Goal: Task Accomplishment & Management: Manage account settings

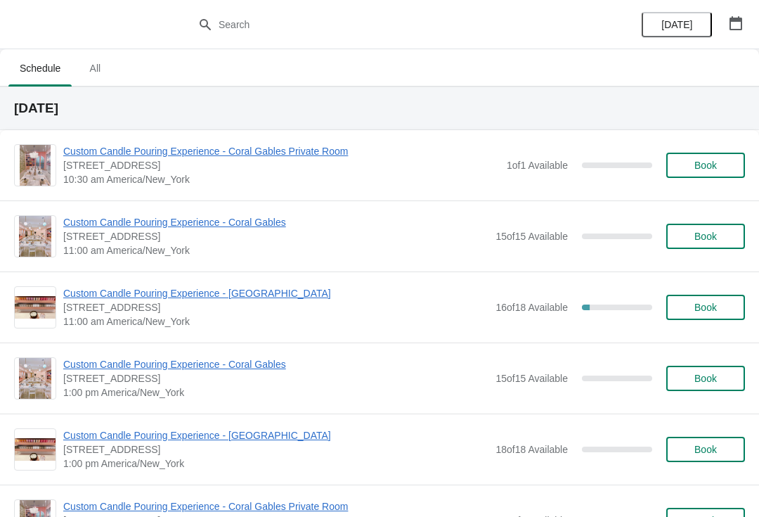
click at [733, 22] on icon "button" at bounding box center [736, 23] width 14 height 14
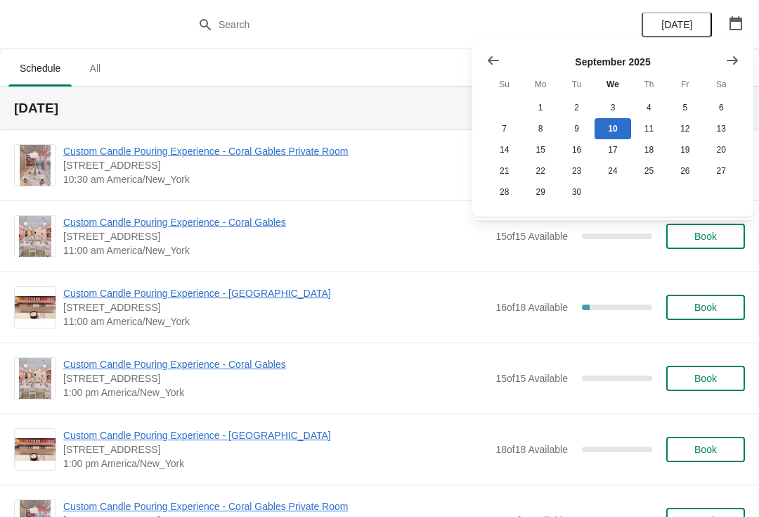
click at [734, 22] on icon "button" at bounding box center [736, 23] width 14 height 14
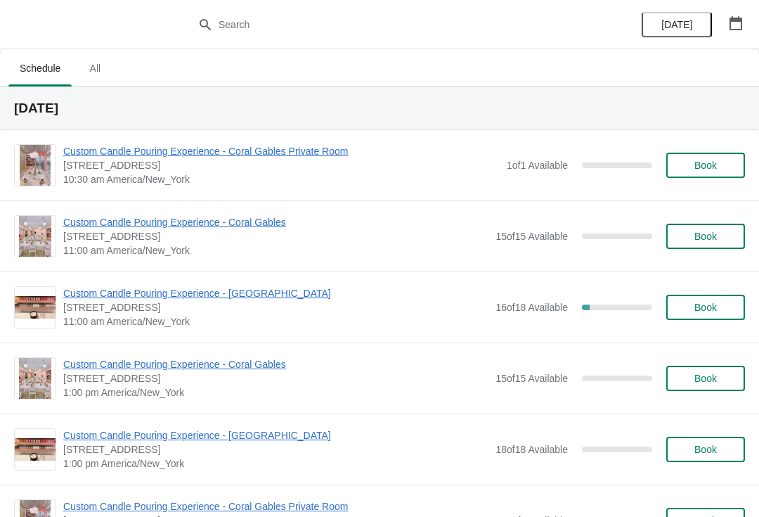
click at [683, 27] on span "[DATE]" at bounding box center [676, 24] width 31 height 11
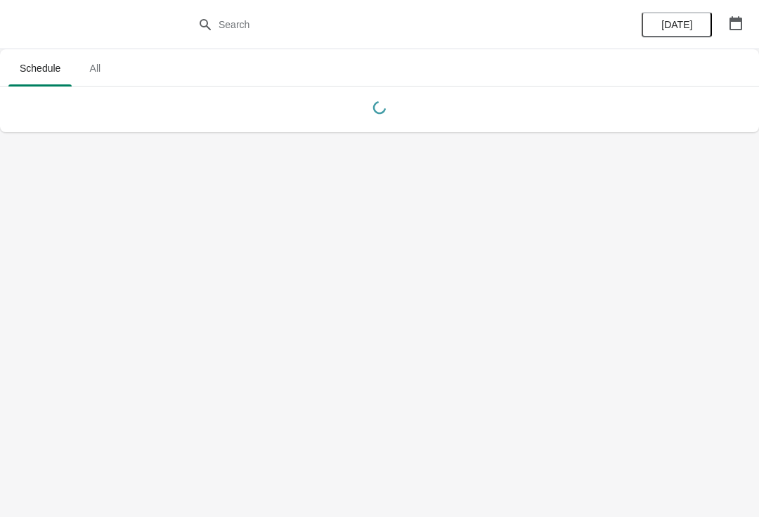
click at [735, 33] on button "button" at bounding box center [735, 23] width 25 height 25
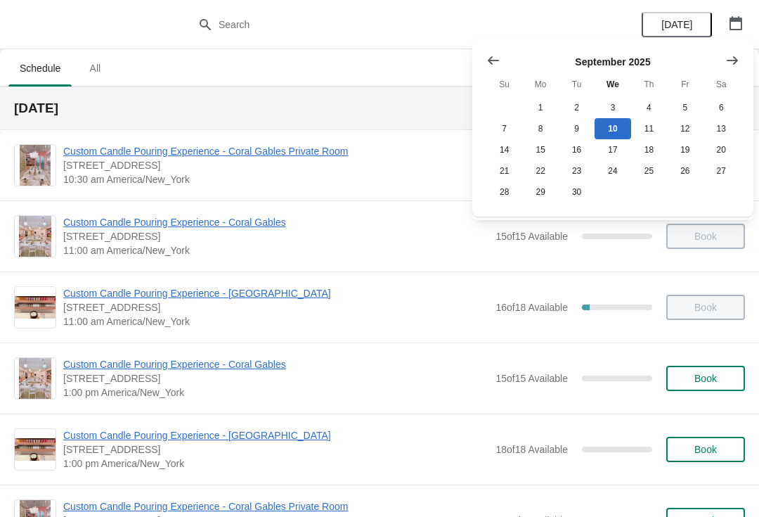
click at [496, 61] on icon "Show previous month, August 2025" at bounding box center [493, 60] width 14 height 14
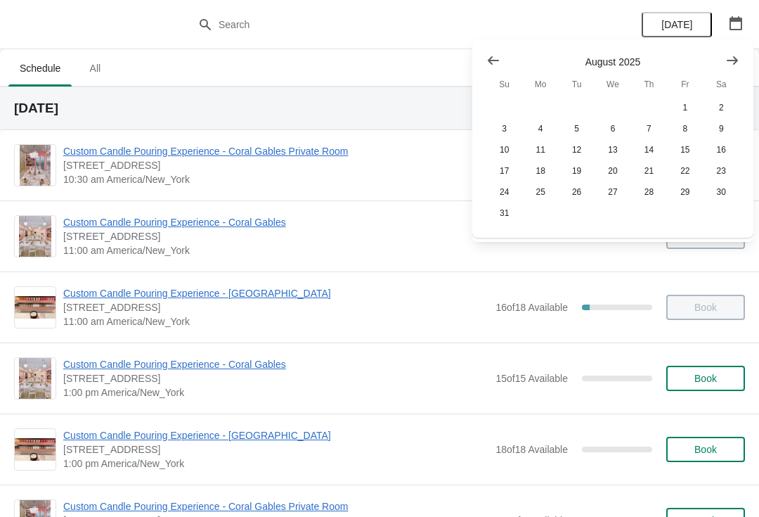
click at [735, 63] on icon "Show next month, September 2025" at bounding box center [732, 60] width 14 height 14
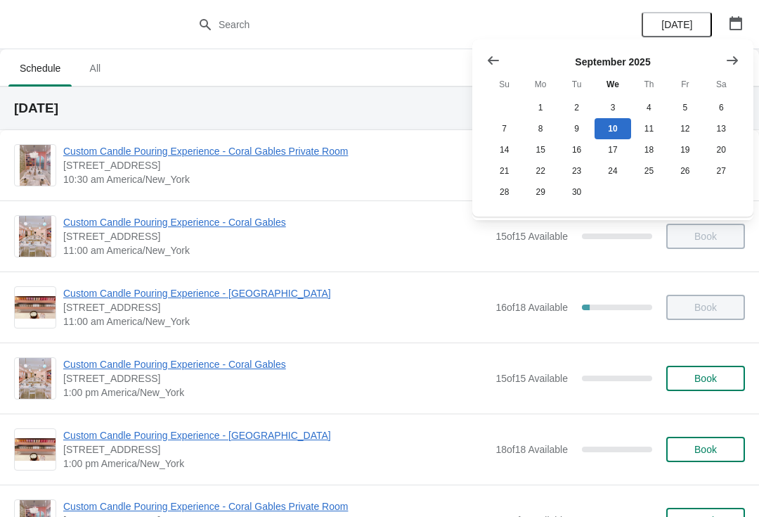
click at [501, 57] on button "Show previous month, August 2025" at bounding box center [493, 60] width 25 height 25
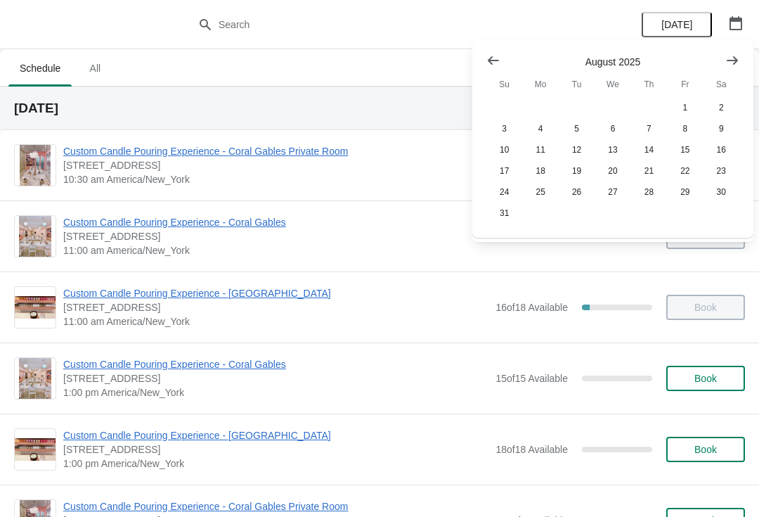
click at [739, 60] on icon "Show next month, September 2025" at bounding box center [732, 60] width 14 height 14
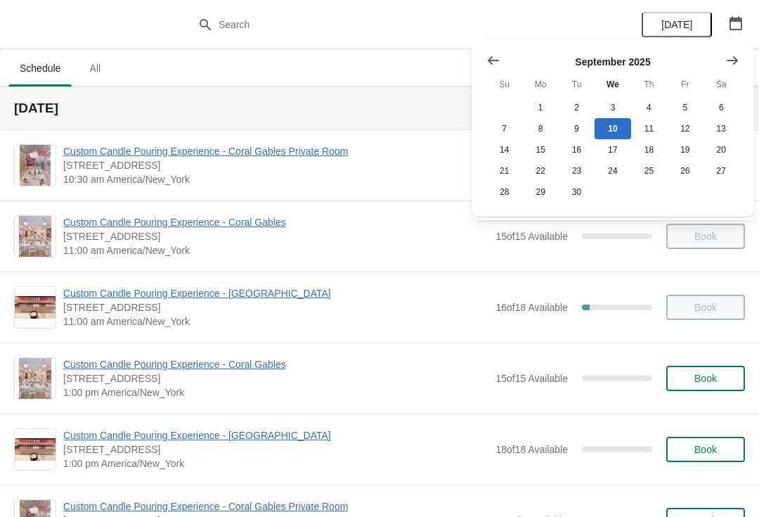
click at [499, 63] on icon "Show previous month, August 2025" at bounding box center [493, 60] width 14 height 14
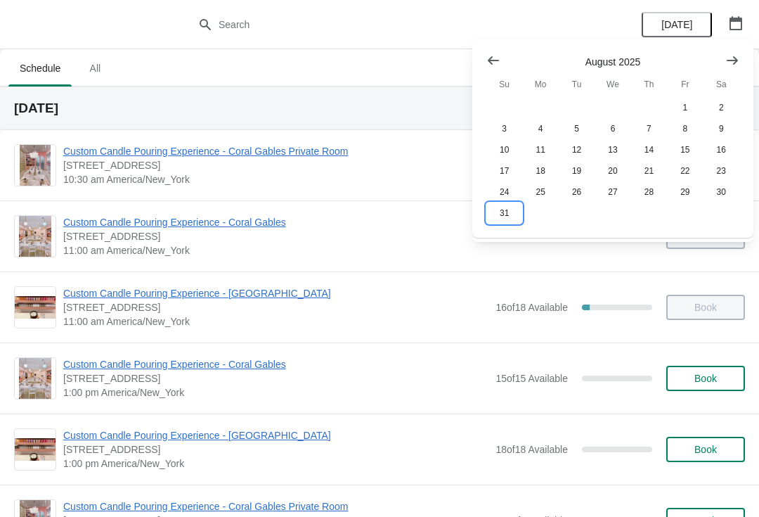
click at [506, 214] on button "31" at bounding box center [504, 212] width 36 height 21
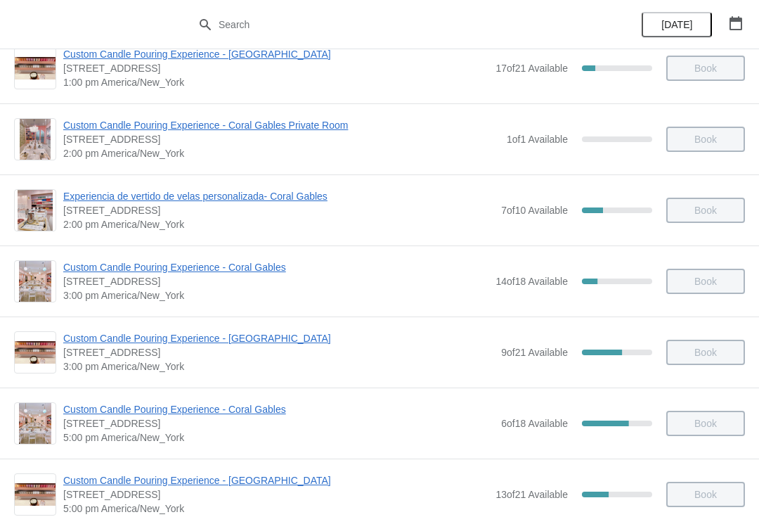
scroll to position [456, 0]
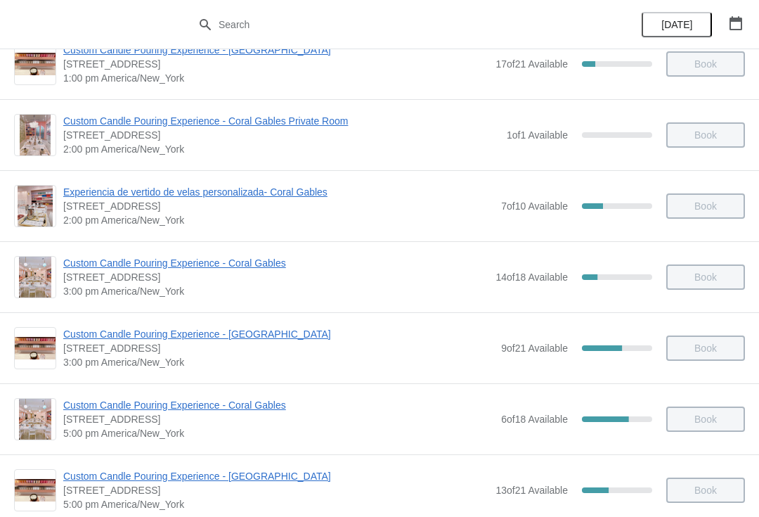
click at [277, 266] on span "Custom Candle Pouring Experience - Coral Gables" at bounding box center [275, 263] width 425 height 14
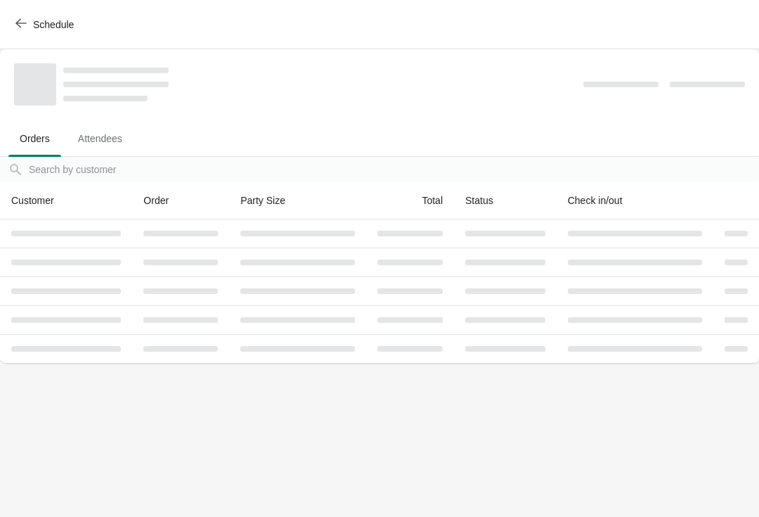
scroll to position [0, 0]
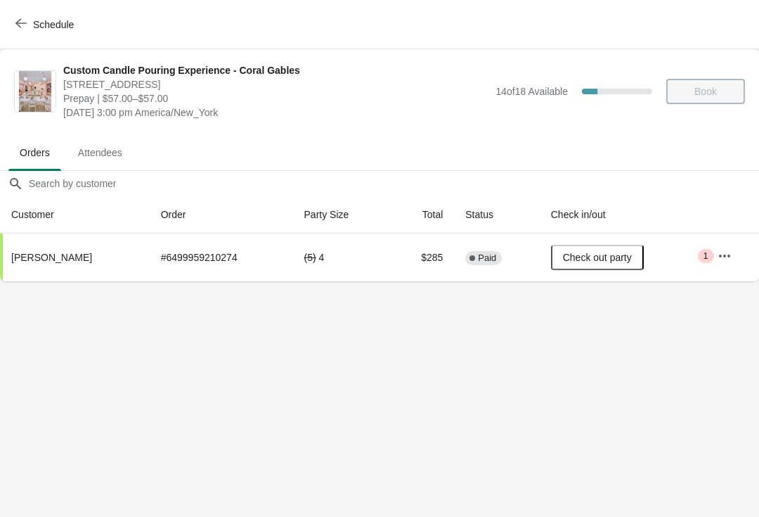
click at [727, 260] on icon "button" at bounding box center [725, 256] width 14 height 14
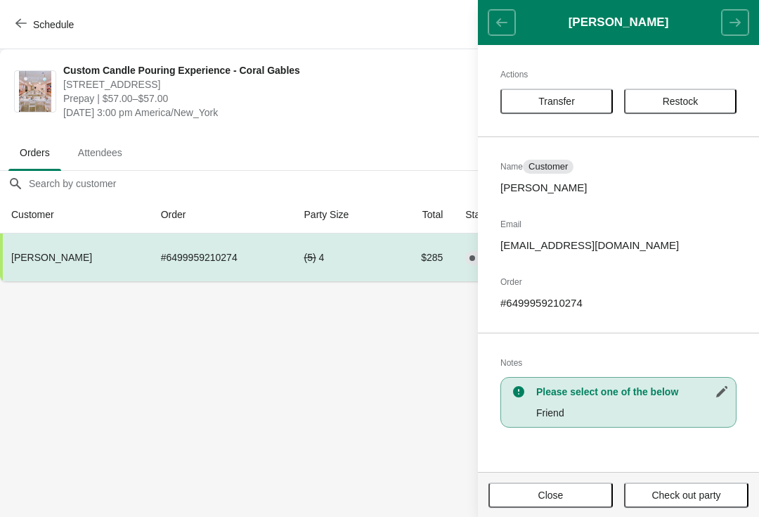
click at [370, 354] on body "Schedule Custom Candle Pouring Experience - Coral Gables [STREET_ADDRESS] Prepa…" at bounding box center [379, 258] width 759 height 517
click at [560, 491] on span "Close" at bounding box center [550, 494] width 25 height 11
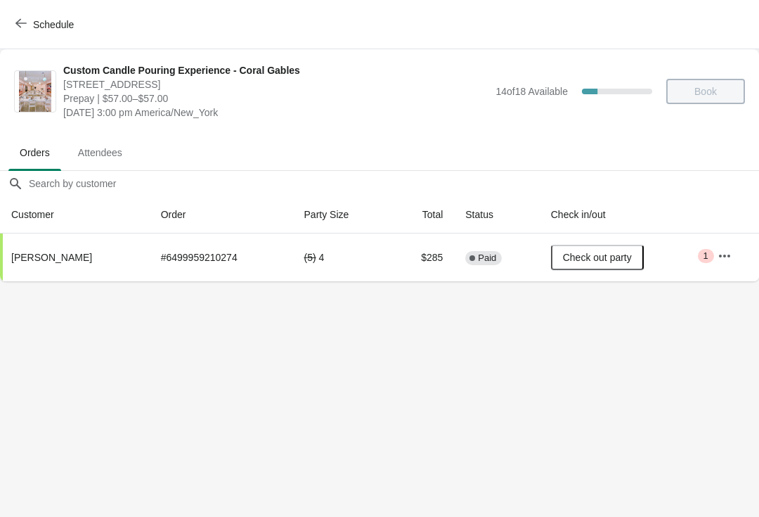
click at [29, 22] on span "Schedule" at bounding box center [46, 24] width 56 height 13
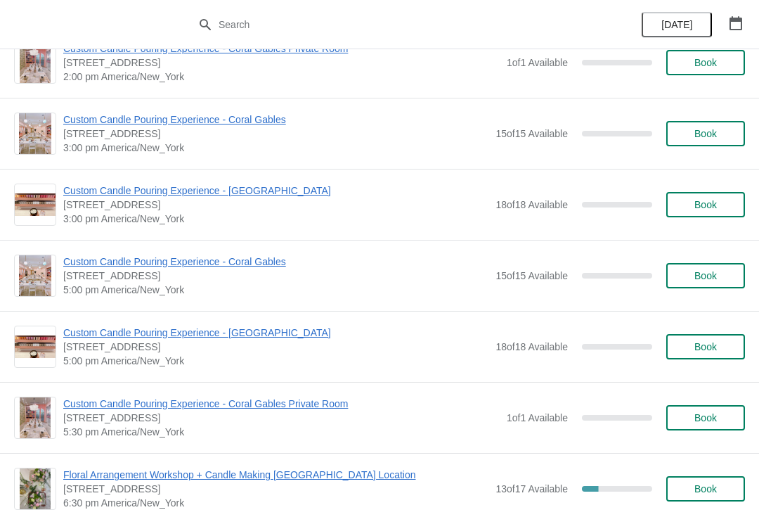
scroll to position [454, 0]
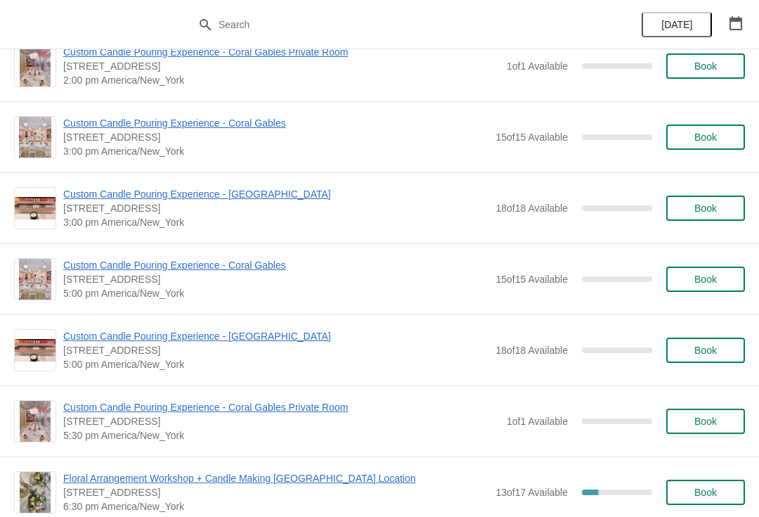
click at [269, 264] on span "Custom Candle Pouring Experience - Coral Gables" at bounding box center [275, 265] width 425 height 14
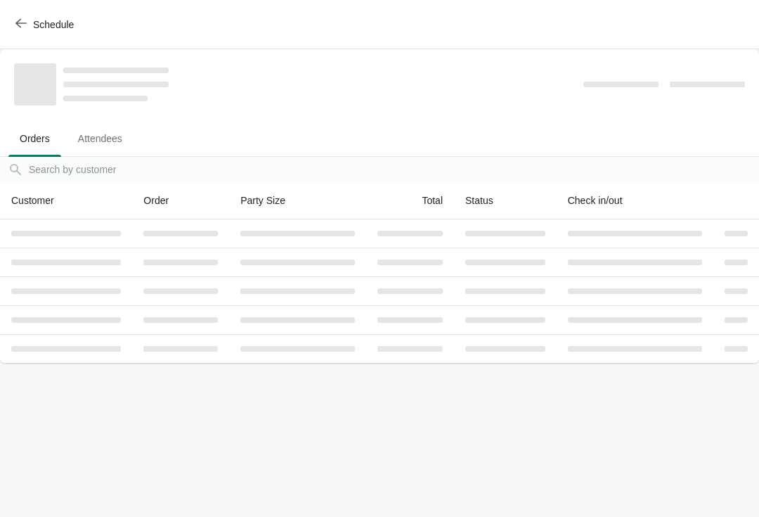
scroll to position [0, 0]
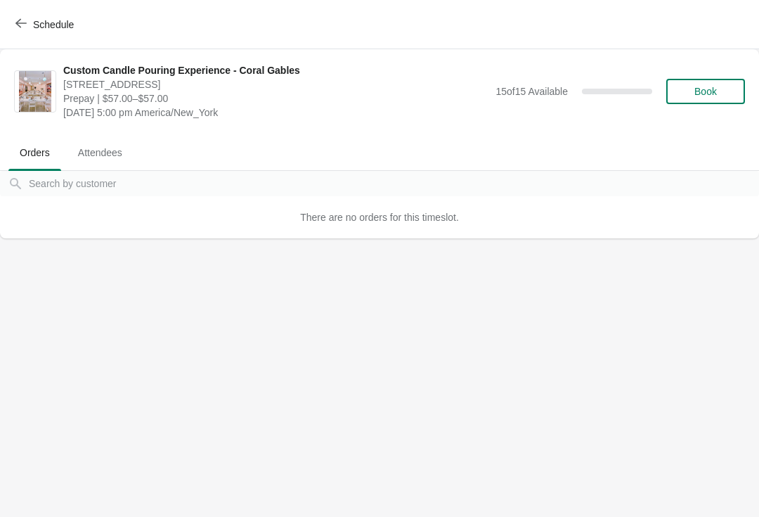
click at [22, 22] on icon "button" at bounding box center [20, 23] width 11 height 11
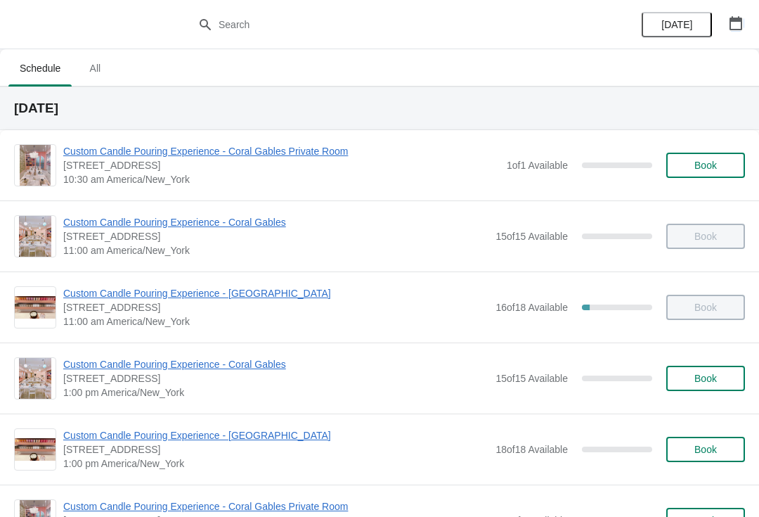
click at [748, 17] on button "button" at bounding box center [735, 23] width 25 height 25
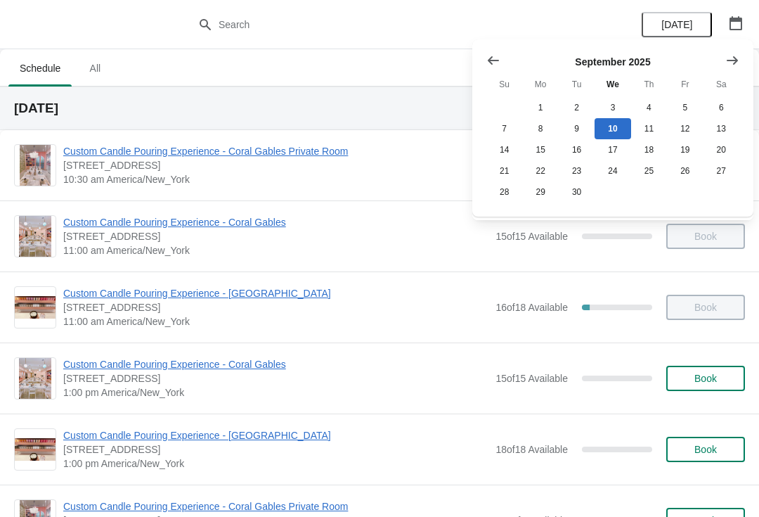
click at [496, 68] on button "Show previous month, August 2025" at bounding box center [493, 60] width 25 height 25
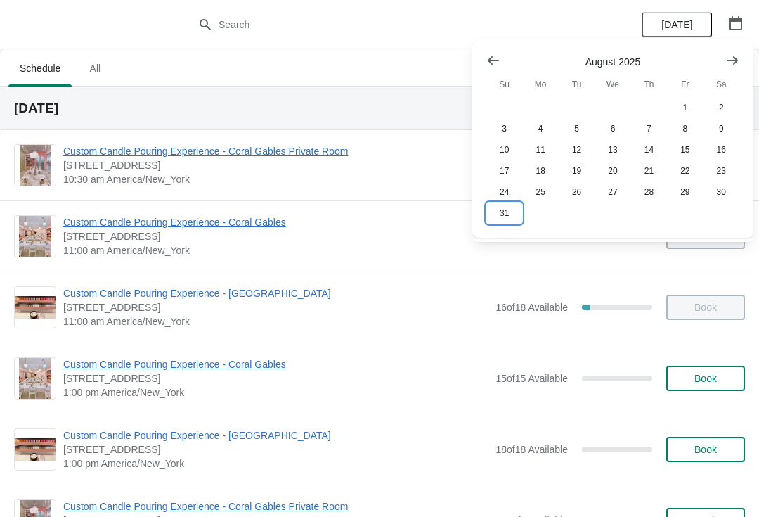
click at [508, 217] on button "31" at bounding box center [504, 212] width 36 height 21
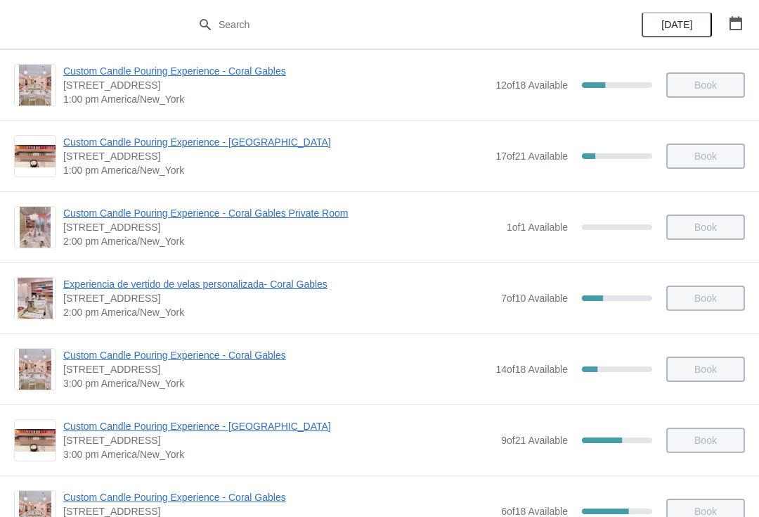
scroll to position [413, 0]
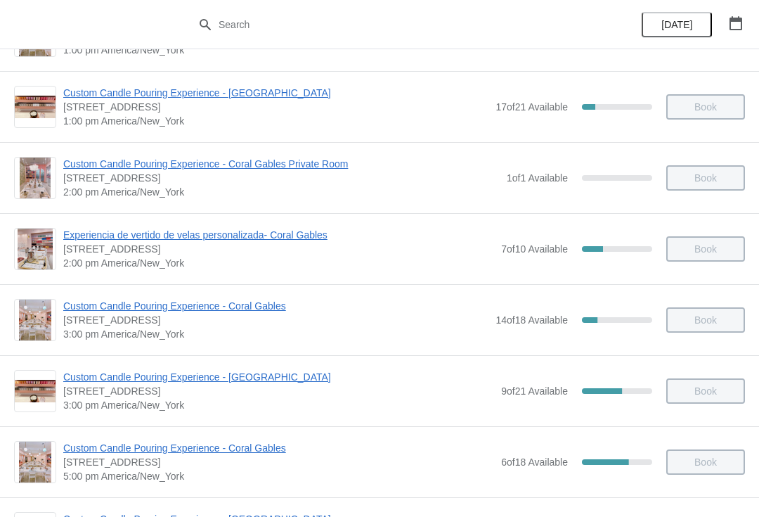
click at [276, 311] on span "Custom Candle Pouring Experience - Coral Gables" at bounding box center [275, 306] width 425 height 14
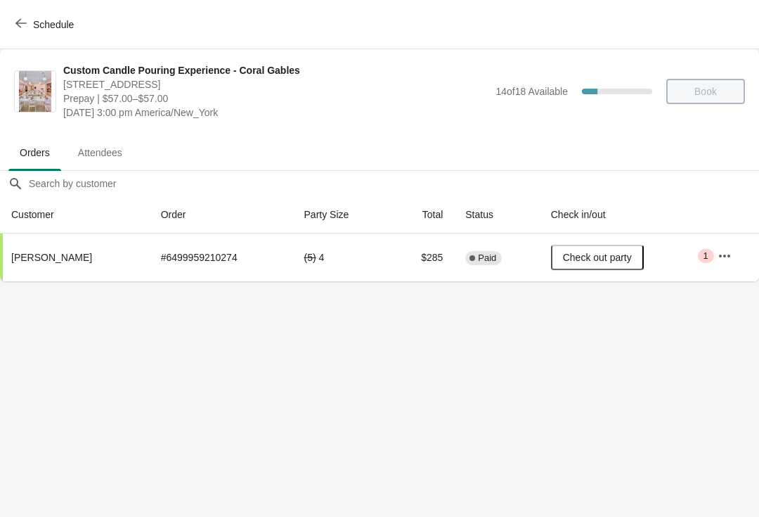
scroll to position [0, 0]
click at [729, 264] on button "button" at bounding box center [724, 255] width 25 height 25
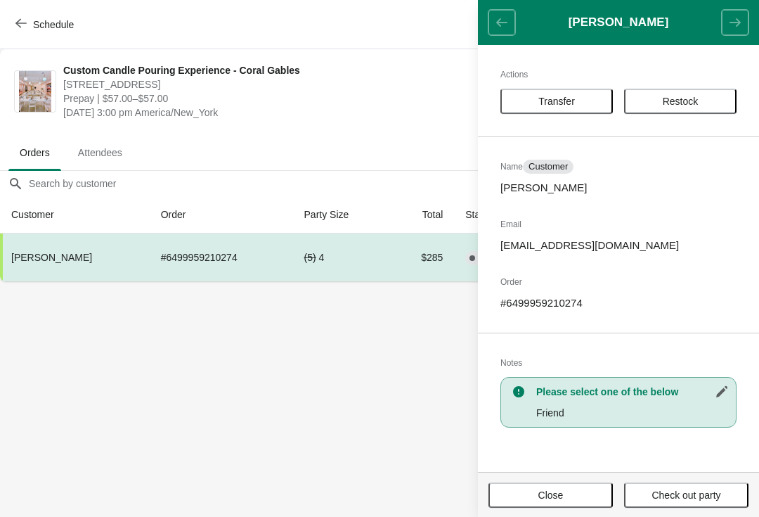
click at [573, 101] on span "Transfer" at bounding box center [556, 101] width 37 height 11
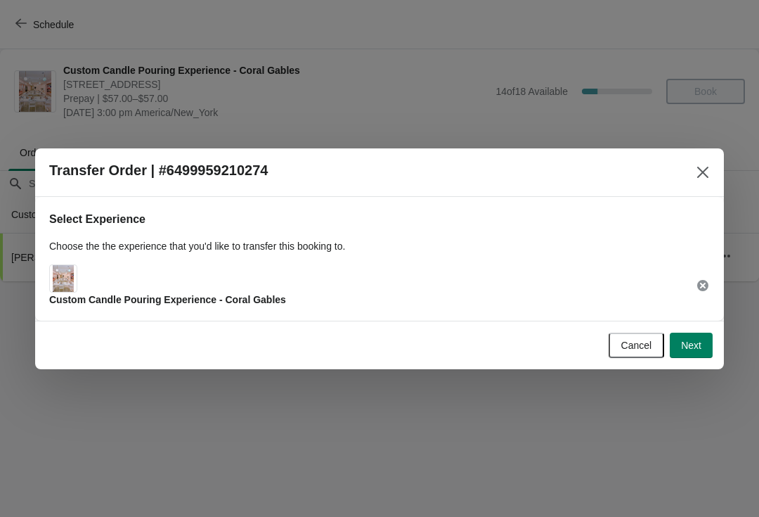
click at [684, 348] on span "Next" at bounding box center [691, 344] width 20 height 11
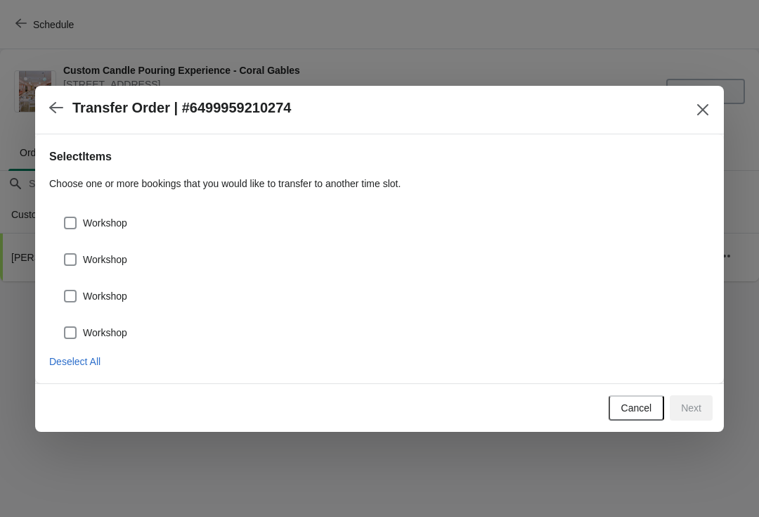
click at [77, 216] on span at bounding box center [70, 223] width 14 height 14
click at [65, 216] on input "Workshop" at bounding box center [64, 216] width 1 height 1
checkbox input "true"
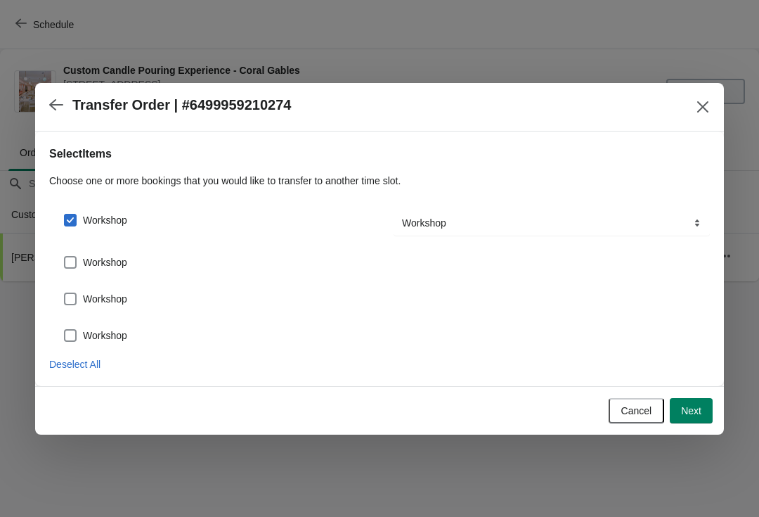
click at [696, 413] on span "Next" at bounding box center [691, 410] width 20 height 11
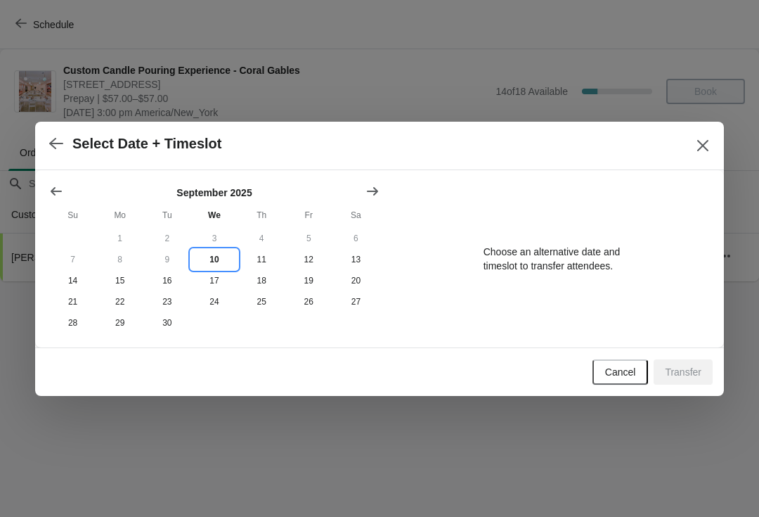
click at [218, 262] on button "10" at bounding box center [213, 259] width 47 height 21
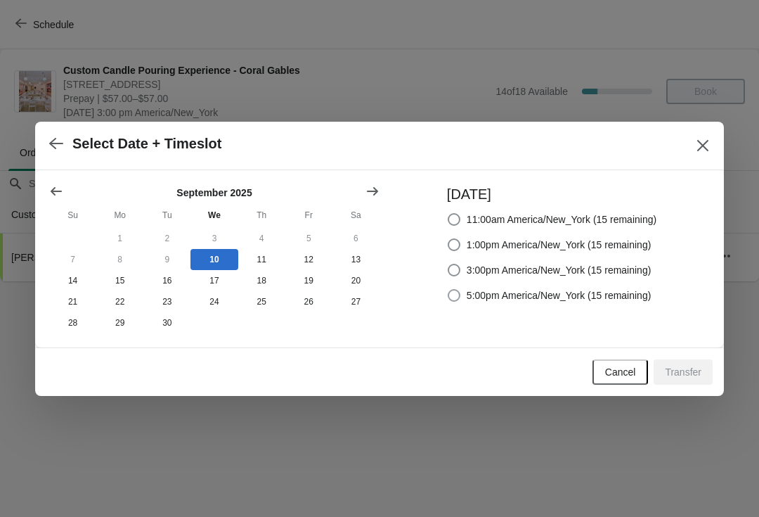
click at [448, 297] on span at bounding box center [454, 295] width 13 height 13
click at [448, 290] on input "5:00pm America/New_York (15 remaining)" at bounding box center [448, 289] width 1 height 1
radio input "true"
click at [681, 375] on span "Transfer" at bounding box center [683, 371] width 37 height 11
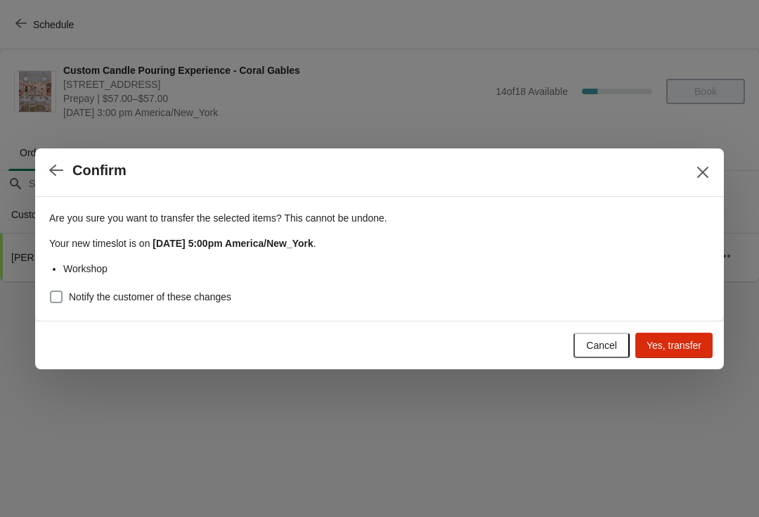
click at [205, 298] on span "Notify the customer of these changes" at bounding box center [150, 297] width 162 height 14
click at [51, 291] on input "Notify the customer of these changes" at bounding box center [50, 290] width 1 height 1
checkbox input "true"
click at [675, 354] on button "Yes, transfer" at bounding box center [673, 344] width 77 height 25
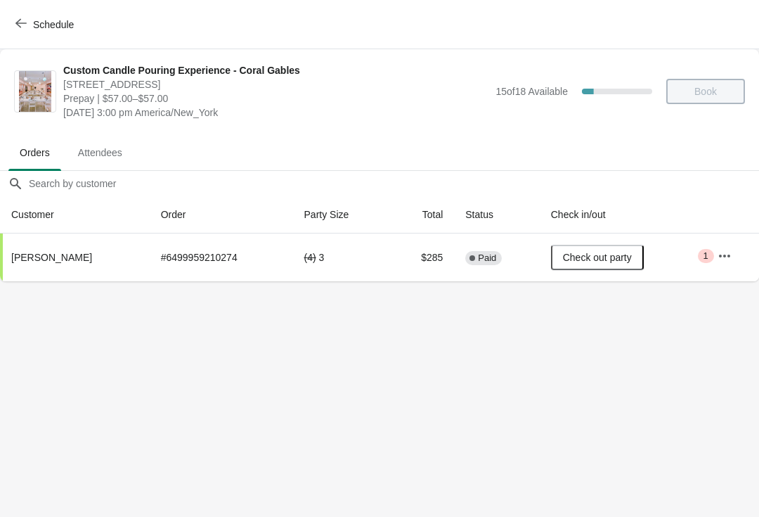
click at [31, 32] on button "Schedule" at bounding box center [46, 24] width 78 height 25
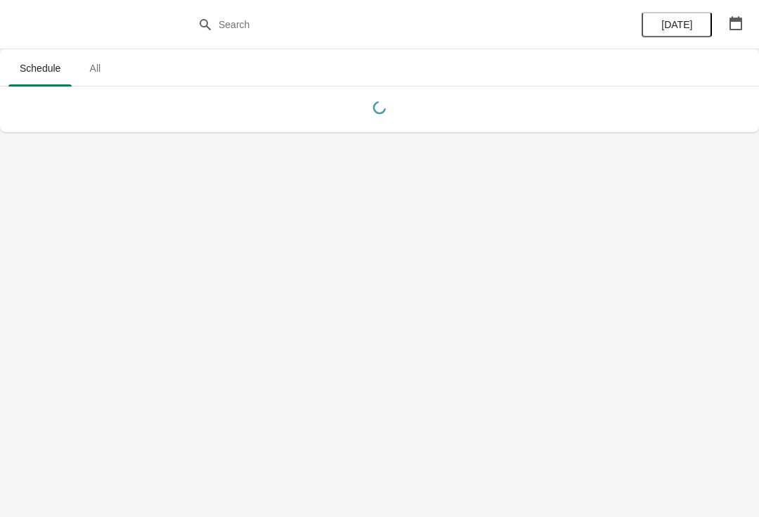
click at [687, 37] on button "[DATE]" at bounding box center [677, 24] width 70 height 25
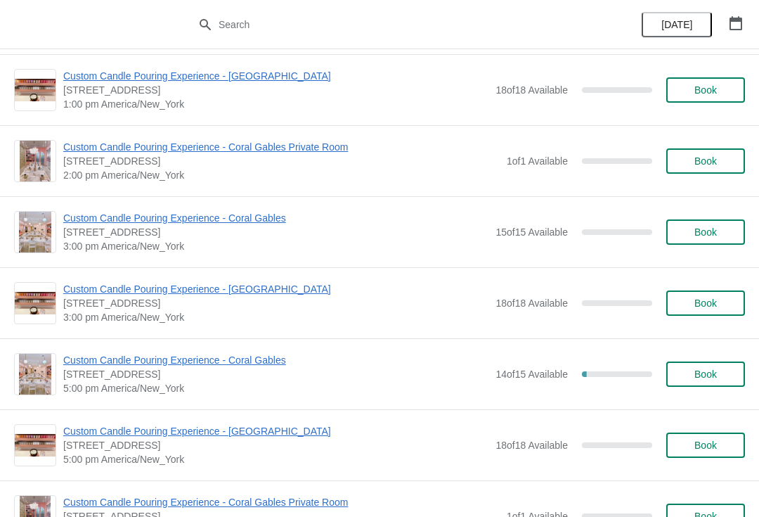
scroll to position [360, 0]
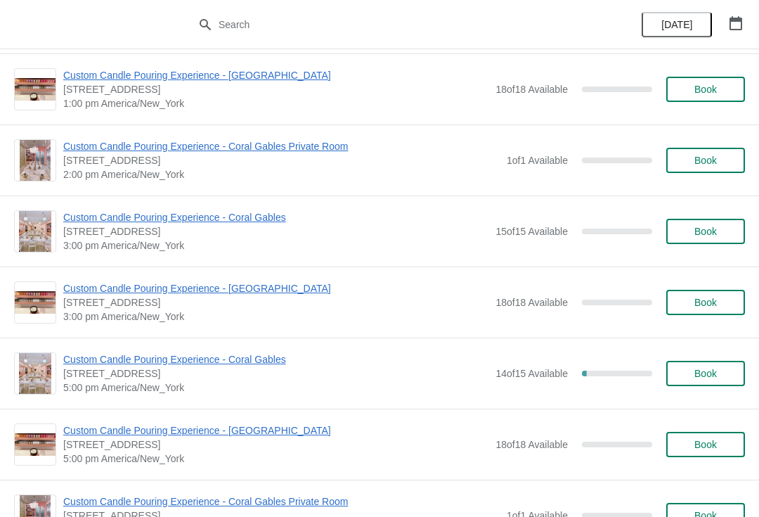
click at [238, 365] on span "Custom Candle Pouring Experience - Coral Gables" at bounding box center [275, 359] width 425 height 14
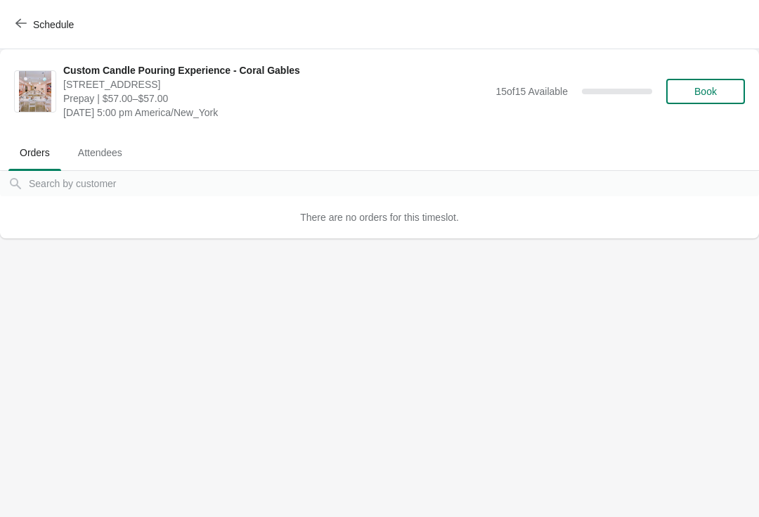
scroll to position [0, 0]
click at [25, 22] on icon "button" at bounding box center [20, 23] width 11 height 11
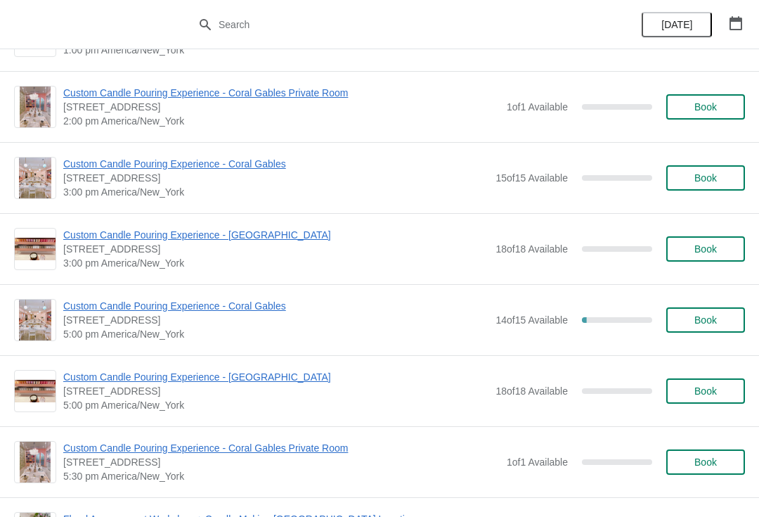
scroll to position [415, 0]
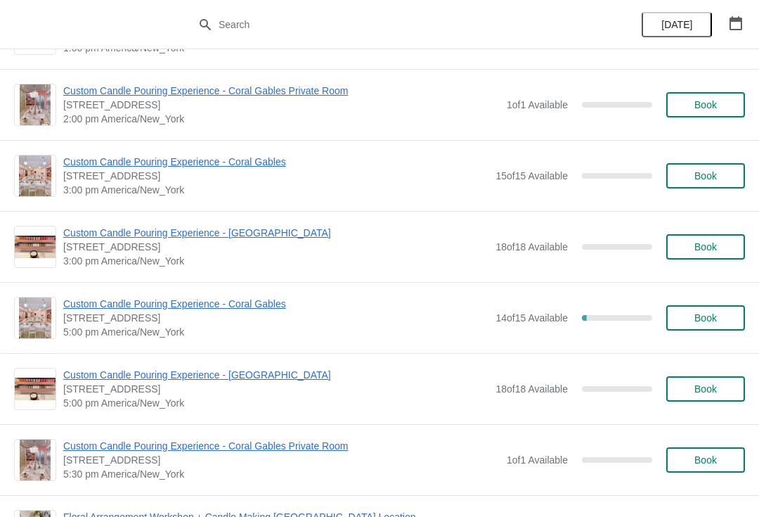
click at [81, 309] on span "Custom Candle Pouring Experience - Coral Gables" at bounding box center [275, 304] width 425 height 14
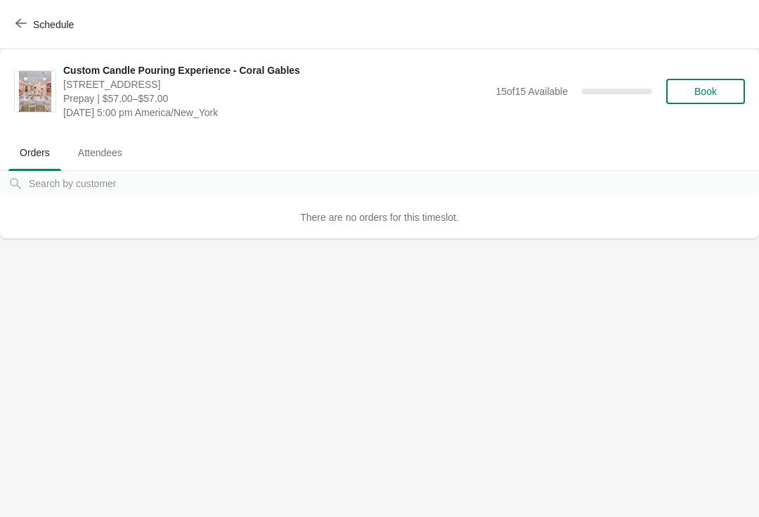
scroll to position [0, 0]
click at [95, 146] on span "Attendees" at bounding box center [100, 152] width 67 height 25
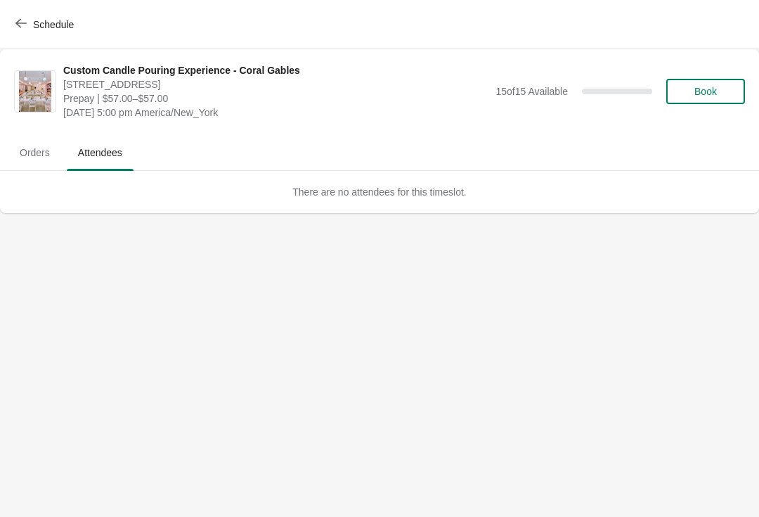
click at [33, 150] on span "Orders" at bounding box center [34, 152] width 53 height 25
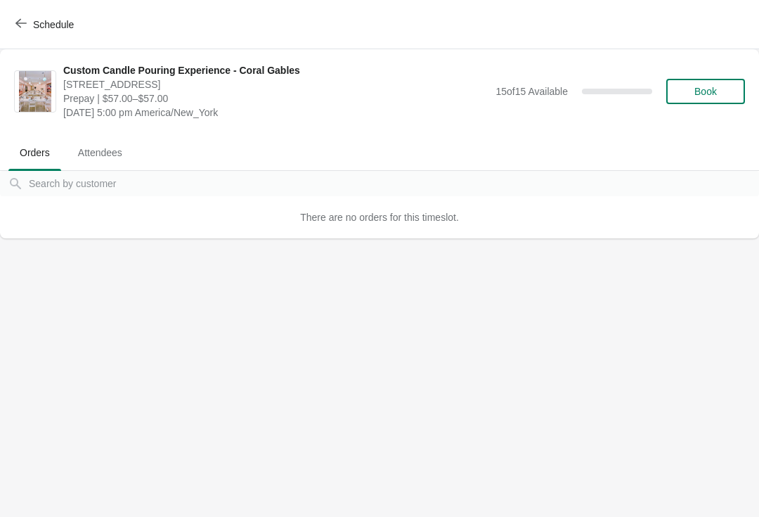
click at [20, 29] on span "button" at bounding box center [20, 24] width 11 height 13
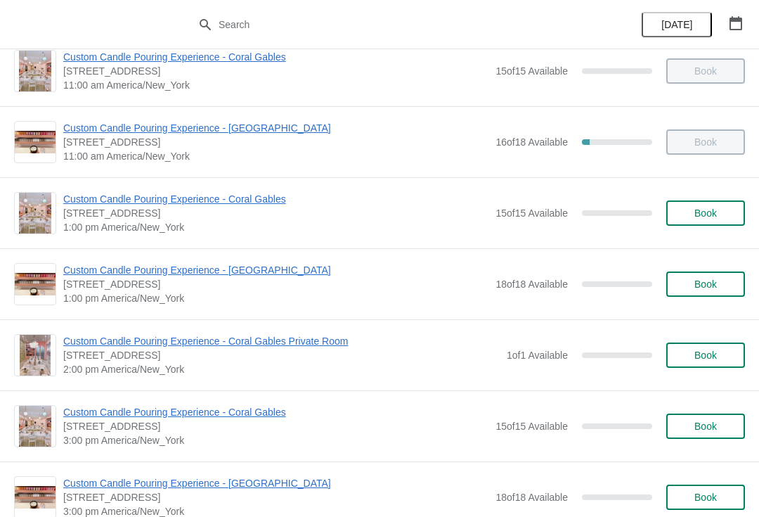
scroll to position [167, 0]
